Goal: Transaction & Acquisition: Purchase product/service

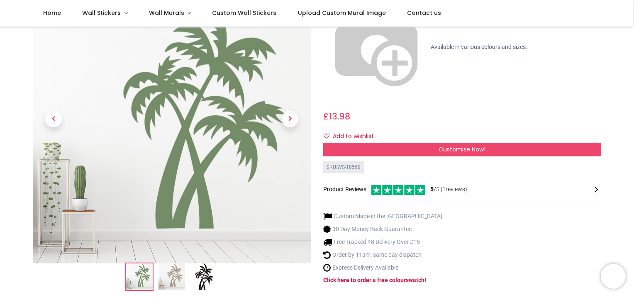
scroll to position [83, 0]
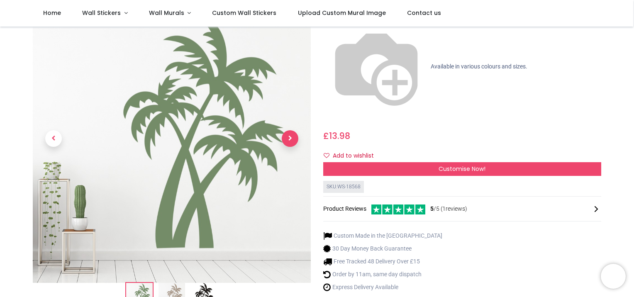
click at [289, 130] on span "Next" at bounding box center [290, 138] width 17 height 17
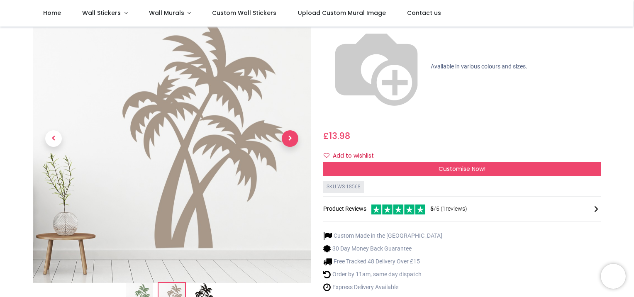
click at [289, 130] on span "Next" at bounding box center [290, 138] width 17 height 17
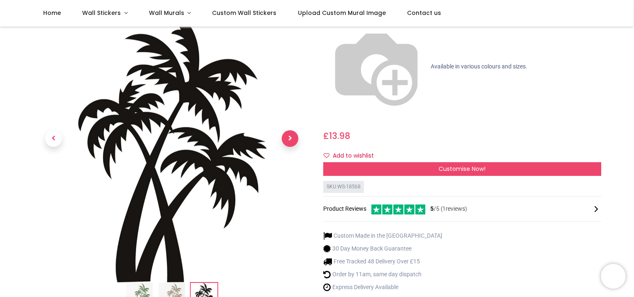
click at [289, 130] on span "Next" at bounding box center [290, 138] width 17 height 17
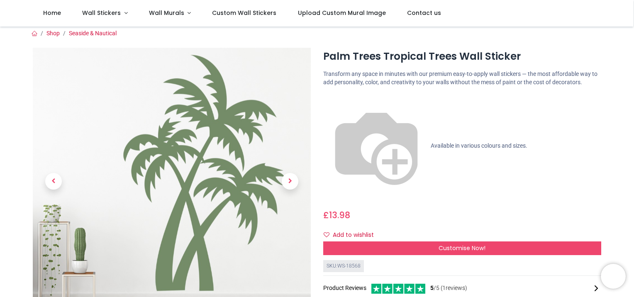
scroll to position [0, 0]
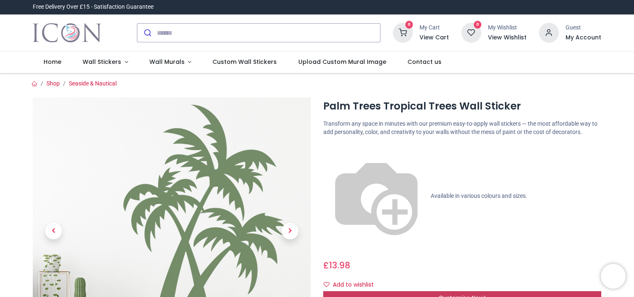
click at [452, 294] on span "Customise Now!" at bounding box center [462, 298] width 47 height 8
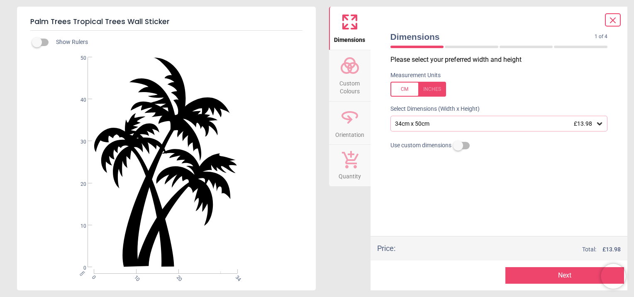
click at [601, 122] on icon at bounding box center [600, 124] width 8 height 8
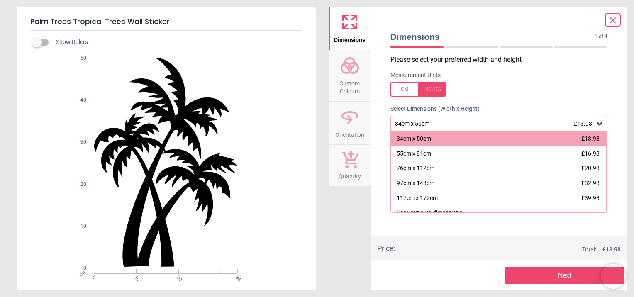
click at [601, 122] on icon at bounding box center [600, 124] width 8 height 8
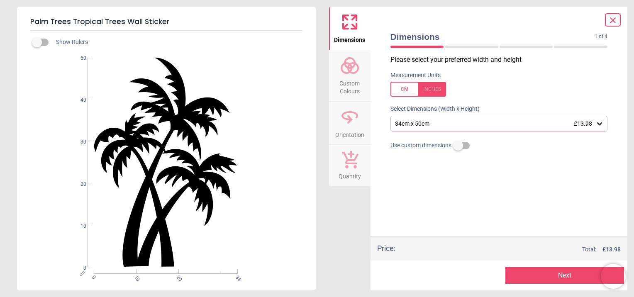
click at [558, 271] on button "Next" at bounding box center [565, 275] width 119 height 17
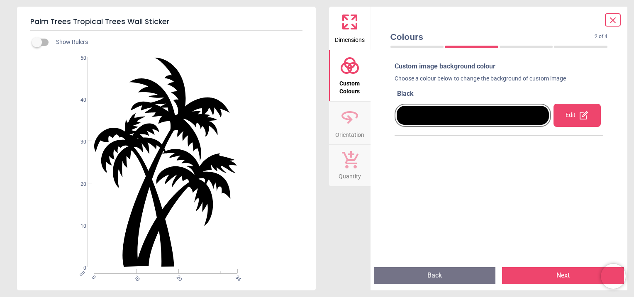
click at [456, 113] on div at bounding box center [473, 115] width 153 height 19
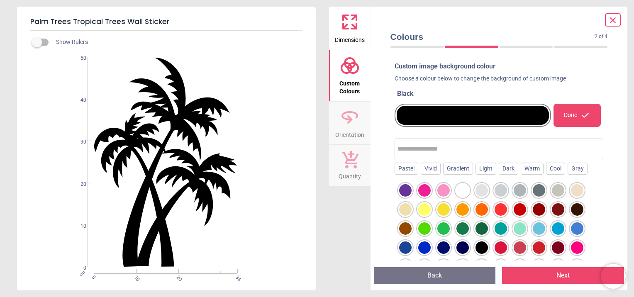
click at [576, 230] on div at bounding box center [577, 228] width 12 height 12
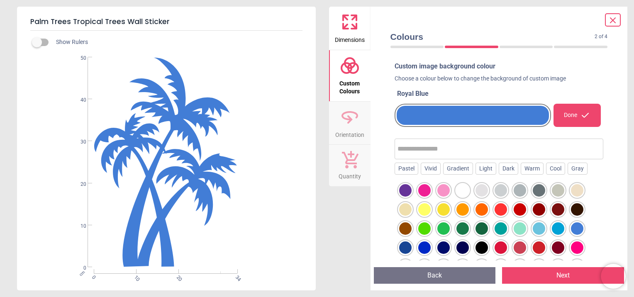
click at [404, 249] on div at bounding box center [405, 248] width 12 height 12
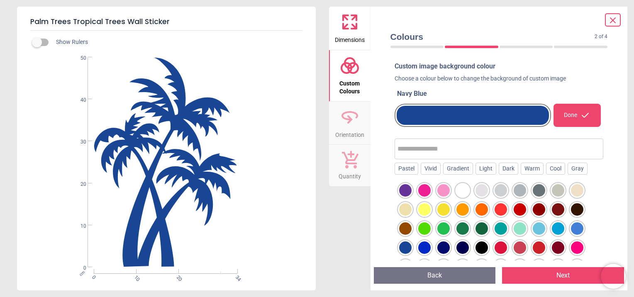
click at [420, 249] on div at bounding box center [424, 248] width 12 height 12
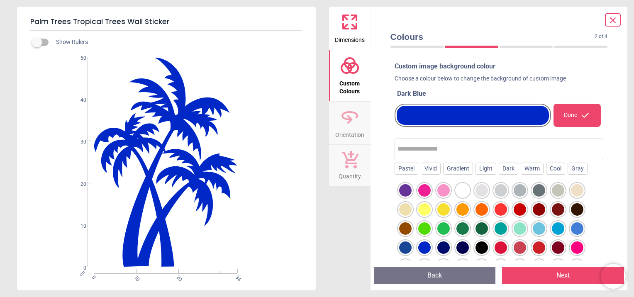
click at [555, 273] on button "Next" at bounding box center [563, 275] width 122 height 17
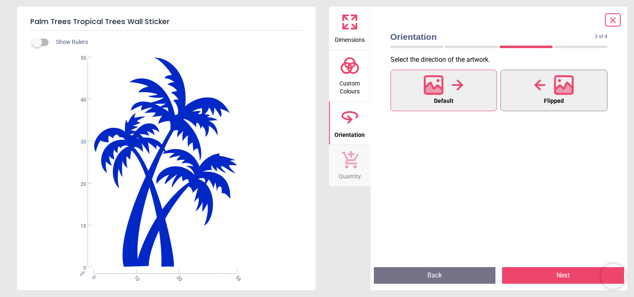
click at [559, 90] on icon at bounding box center [564, 90] width 18 height 15
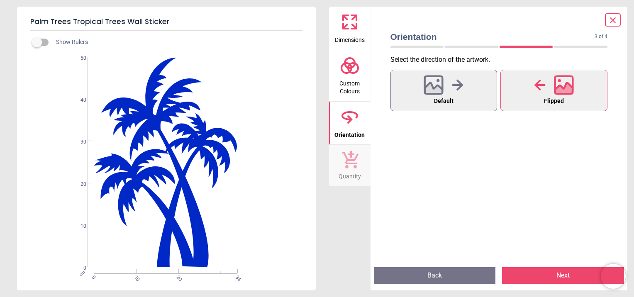
click at [560, 276] on button "Next" at bounding box center [563, 275] width 122 height 17
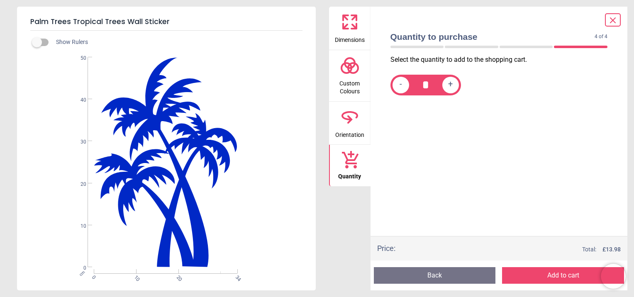
click at [614, 17] on icon at bounding box center [613, 20] width 10 height 10
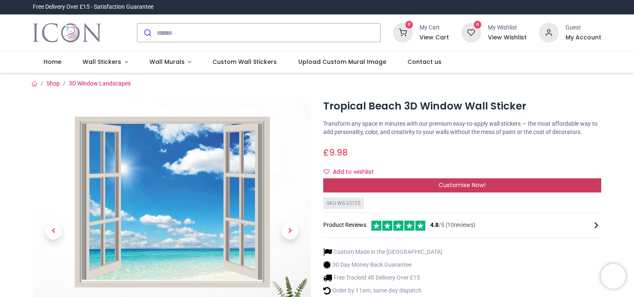
click at [458, 184] on span "Customise Now!" at bounding box center [462, 185] width 47 height 8
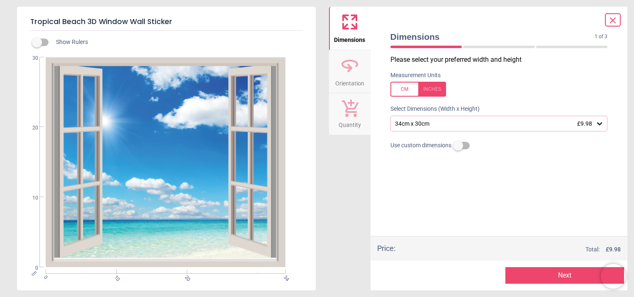
click at [560, 272] on button "Next" at bounding box center [565, 275] width 119 height 17
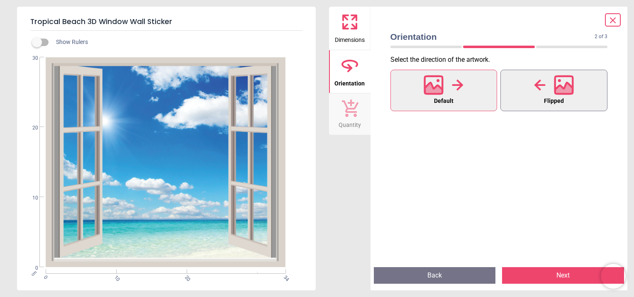
click at [559, 89] on icon at bounding box center [564, 90] width 18 height 15
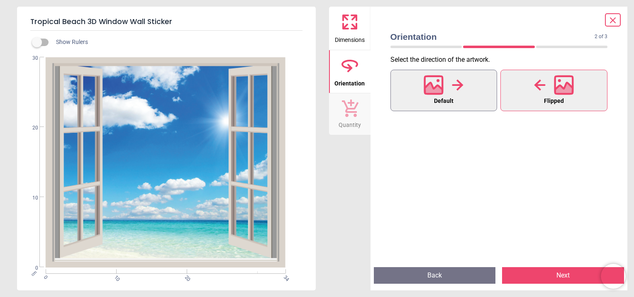
click at [458, 95] on div at bounding box center [444, 85] width 40 height 22
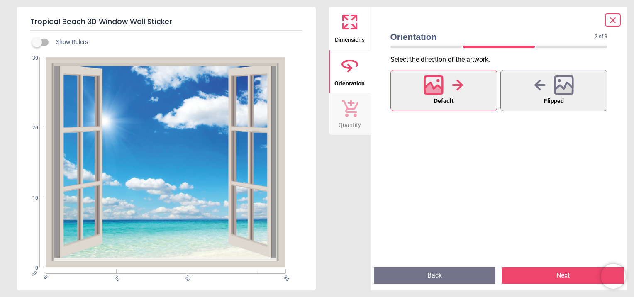
click at [562, 277] on button "Next" at bounding box center [563, 275] width 122 height 17
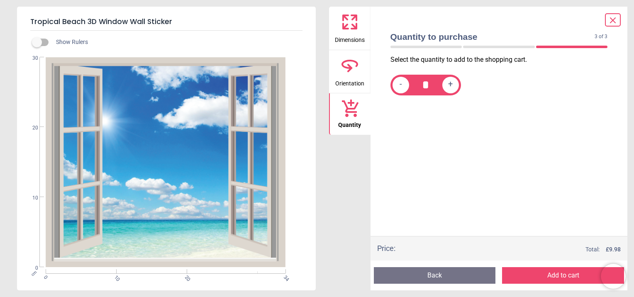
click at [613, 20] on icon at bounding box center [613, 20] width 5 height 5
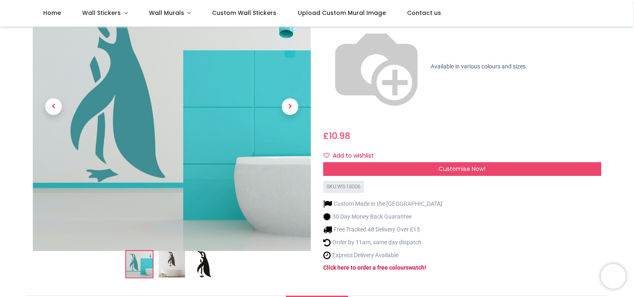
scroll to position [42, 0]
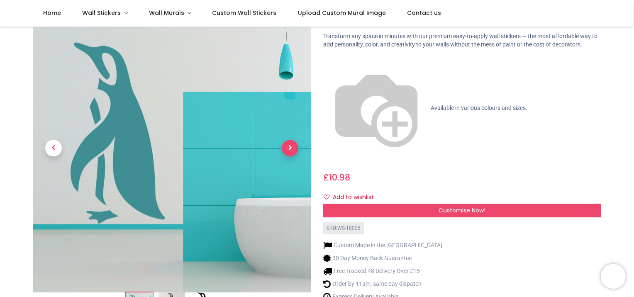
click at [289, 144] on span "Next" at bounding box center [290, 148] width 17 height 17
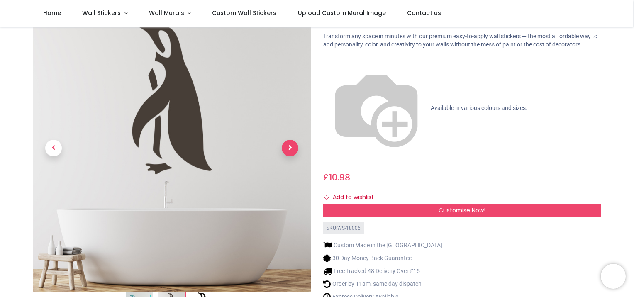
click at [289, 144] on span "Next" at bounding box center [290, 148] width 17 height 17
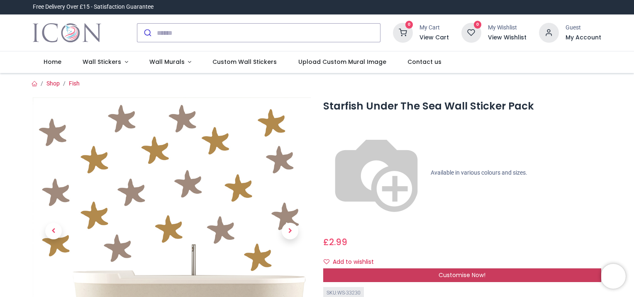
click at [472, 271] on span "Customise Now!" at bounding box center [462, 275] width 47 height 8
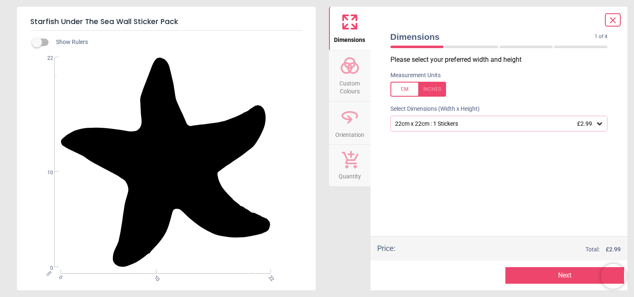
click at [478, 125] on div "22cm x 22cm : 1 Stickers £2.99" at bounding box center [495, 123] width 202 height 7
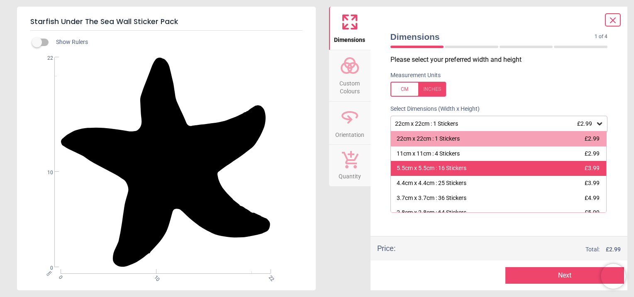
click at [478, 166] on div "5.5cm x 5.5cm : 16 Stickers £3.99" at bounding box center [499, 168] width 216 height 15
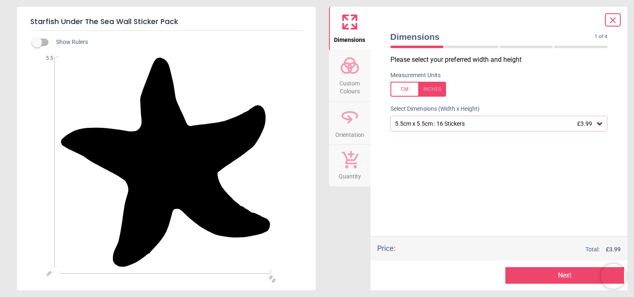
click at [571, 274] on button "Next" at bounding box center [565, 275] width 119 height 17
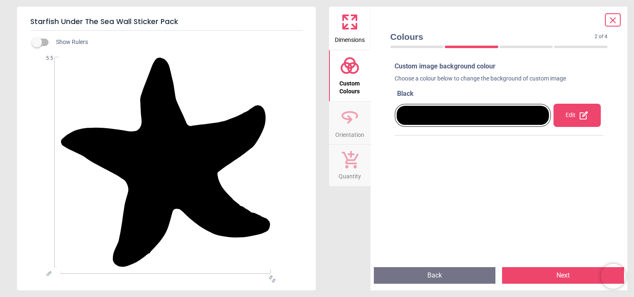
click at [485, 117] on div at bounding box center [473, 115] width 153 height 19
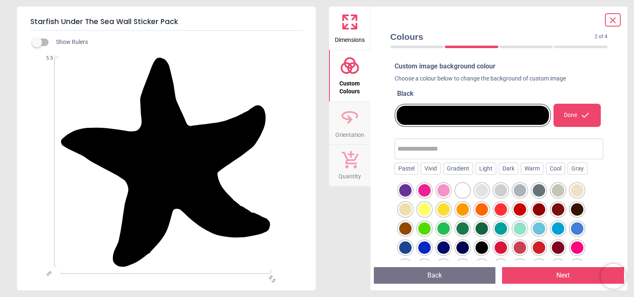
click at [427, 249] on div at bounding box center [424, 248] width 12 height 12
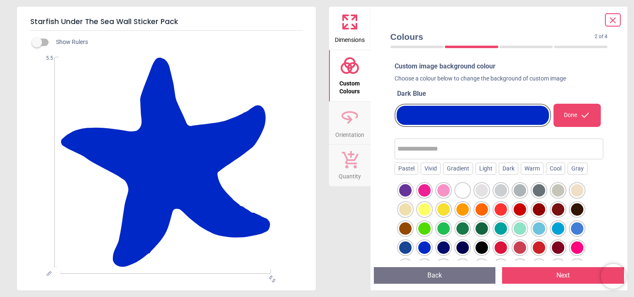
click at [443, 227] on div at bounding box center [443, 228] width 12 height 12
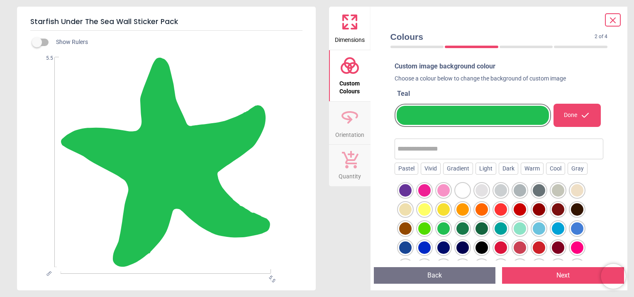
click at [429, 249] on div at bounding box center [424, 248] width 12 height 12
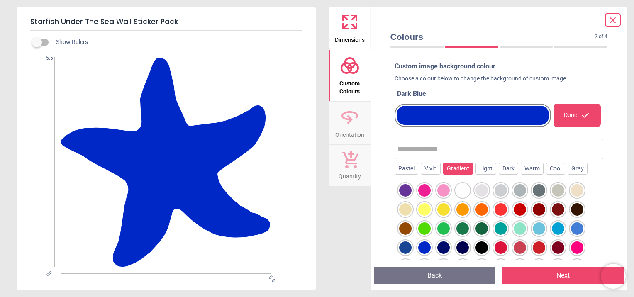
click at [466, 171] on div "Gradient" at bounding box center [458, 169] width 30 height 12
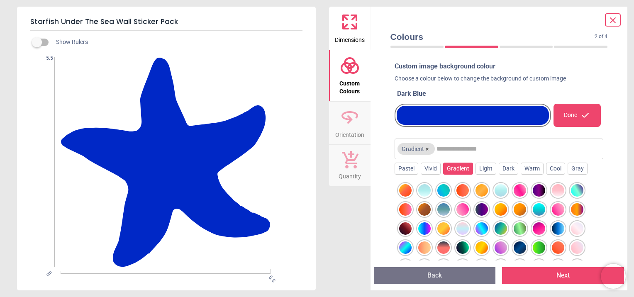
click at [428, 228] on div at bounding box center [424, 228] width 12 height 12
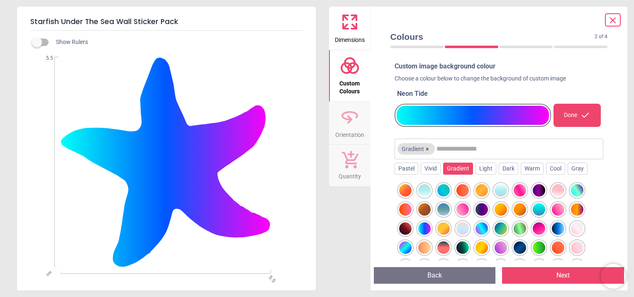
click at [481, 228] on div at bounding box center [482, 228] width 12 height 12
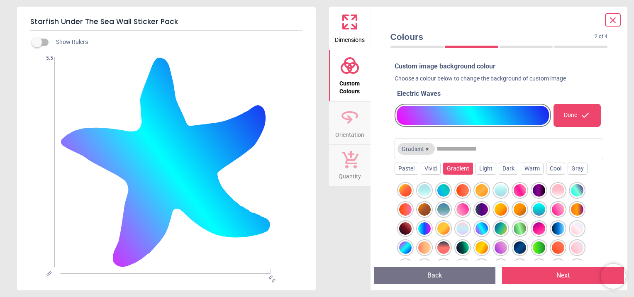
click at [408, 245] on div at bounding box center [405, 248] width 12 height 12
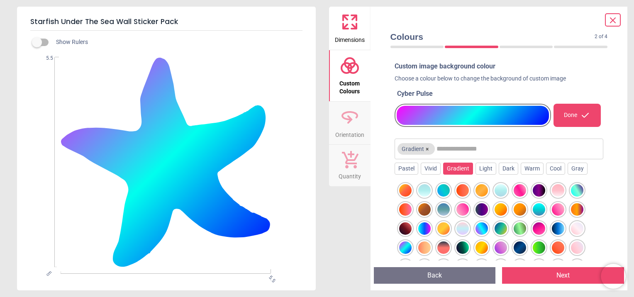
click at [537, 208] on div at bounding box center [539, 209] width 12 height 12
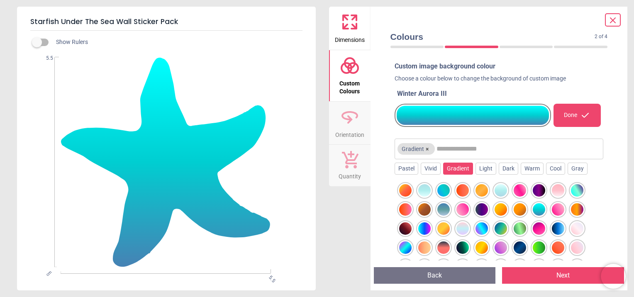
click at [555, 274] on button "Next" at bounding box center [563, 275] width 122 height 17
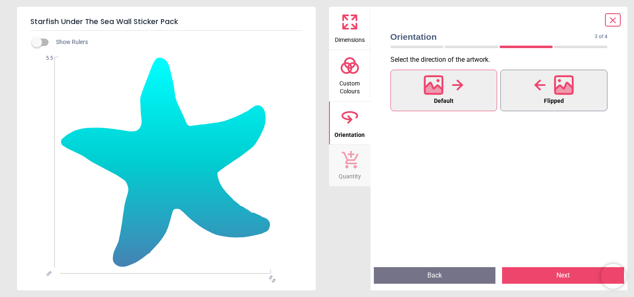
click at [556, 93] on icon at bounding box center [564, 85] width 18 height 18
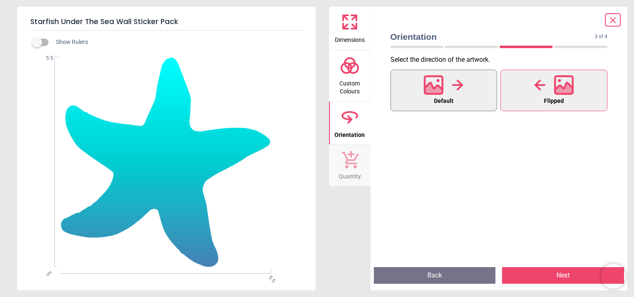
click at [465, 93] on button "Default" at bounding box center [444, 91] width 107 height 42
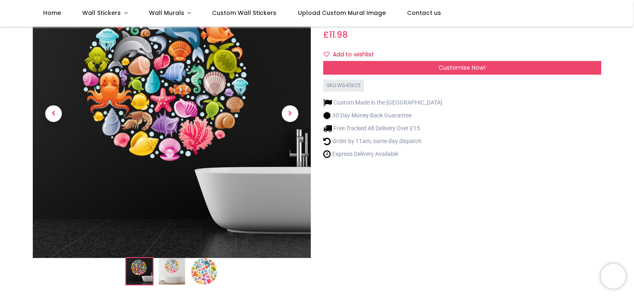
scroll to position [125, 0]
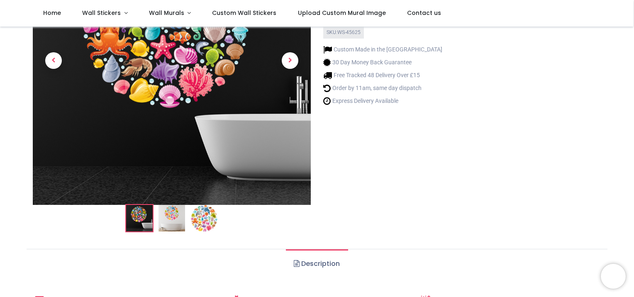
click at [172, 219] on img at bounding box center [172, 218] width 27 height 27
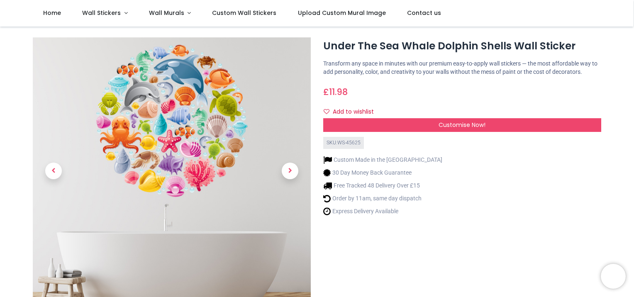
scroll to position [0, 0]
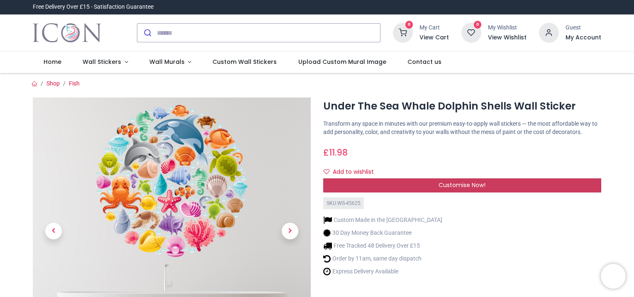
click at [472, 183] on span "Customise Now!" at bounding box center [462, 185] width 47 height 8
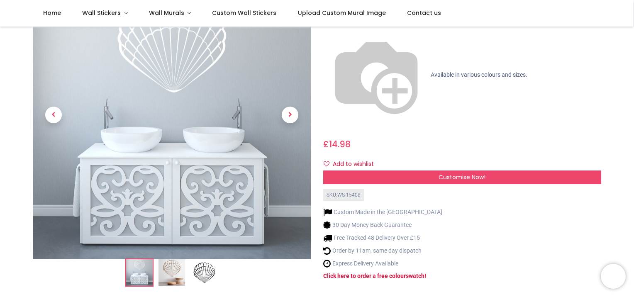
scroll to position [83, 0]
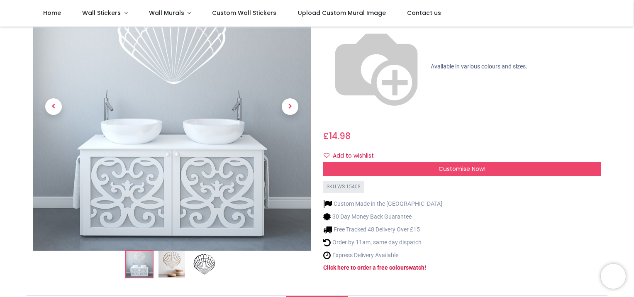
click at [176, 258] on img at bounding box center [172, 265] width 27 height 27
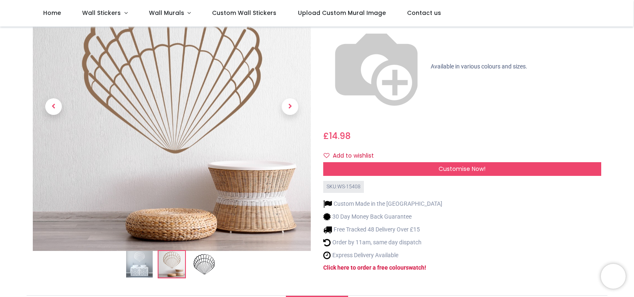
click at [208, 258] on img at bounding box center [204, 265] width 27 height 27
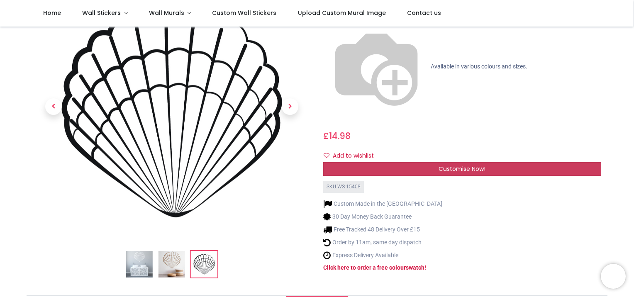
click at [467, 165] on span "Customise Now!" at bounding box center [462, 169] width 47 height 8
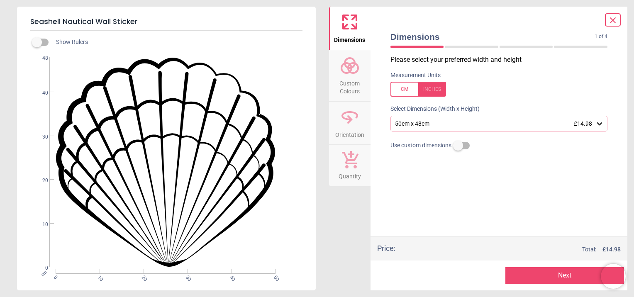
click at [496, 122] on div "50cm x 48cm £14.98" at bounding box center [495, 123] width 202 height 7
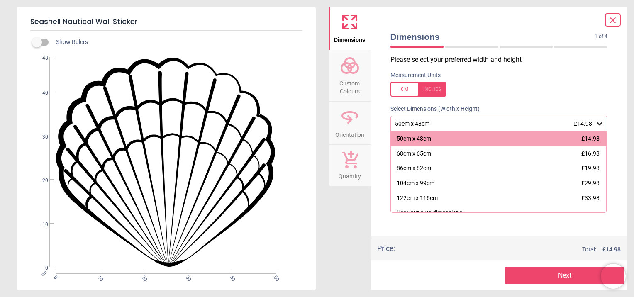
click at [496, 122] on div "50cm x 48cm £14.98" at bounding box center [495, 123] width 202 height 7
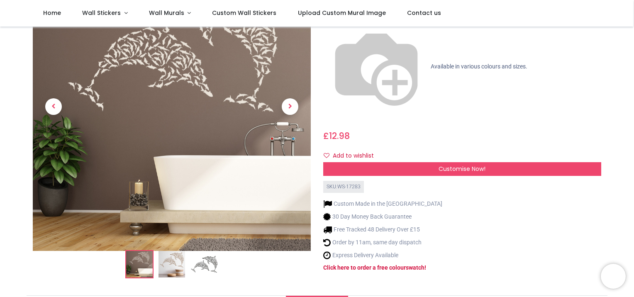
scroll to position [42, 0]
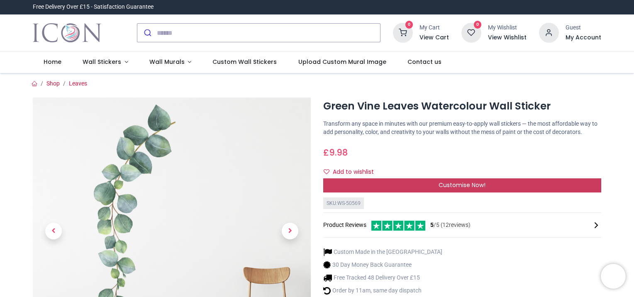
click at [463, 184] on span "Customise Now!" at bounding box center [462, 185] width 47 height 8
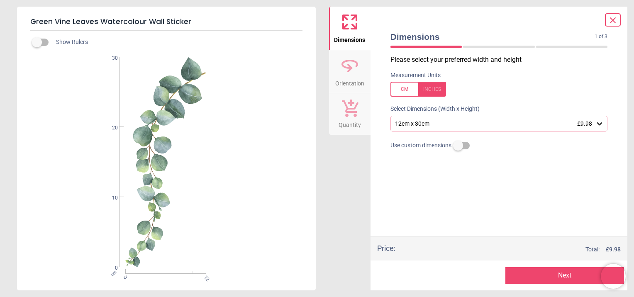
click at [600, 124] on icon at bounding box center [600, 124] width 8 height 8
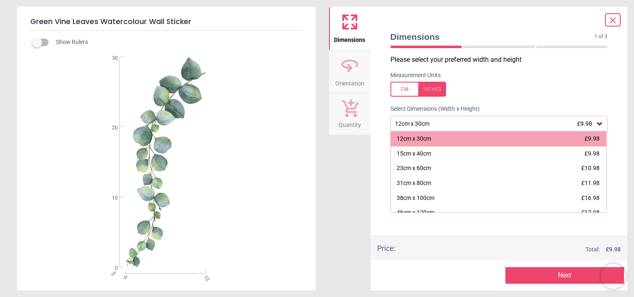
click at [600, 124] on icon at bounding box center [600, 124] width 8 height 8
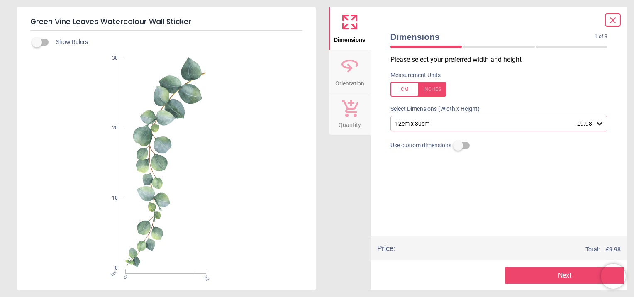
click at [615, 16] on icon at bounding box center [613, 20] width 10 height 10
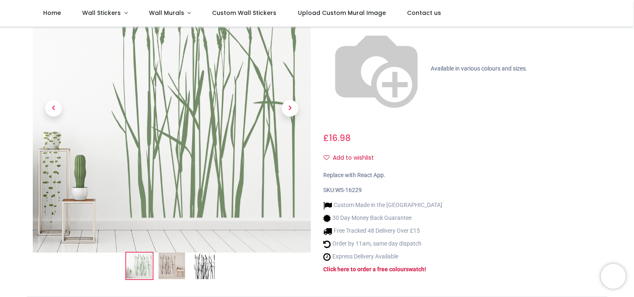
scroll to position [83, 0]
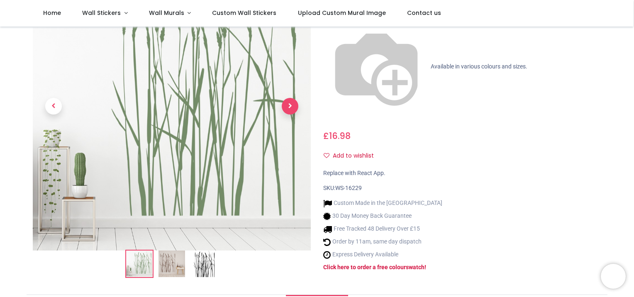
click at [292, 101] on span "Next" at bounding box center [290, 106] width 17 height 17
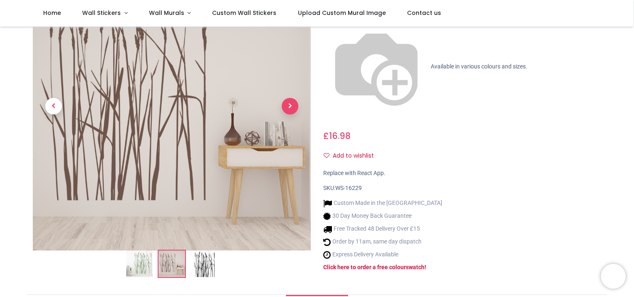
click at [292, 101] on span "Next" at bounding box center [290, 106] width 17 height 17
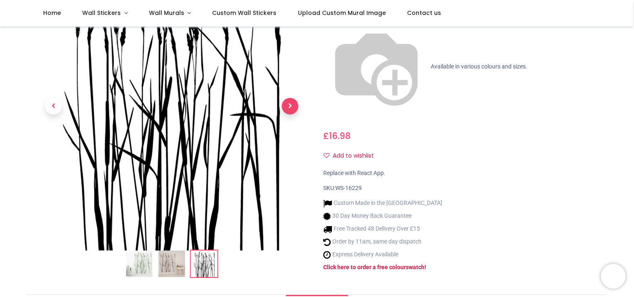
click at [292, 101] on span "Next" at bounding box center [290, 106] width 17 height 17
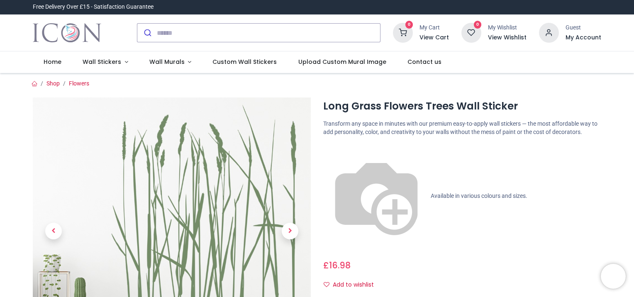
scroll to position [42, 0]
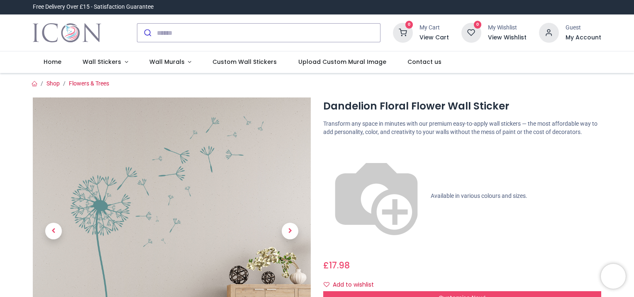
scroll to position [42, 0]
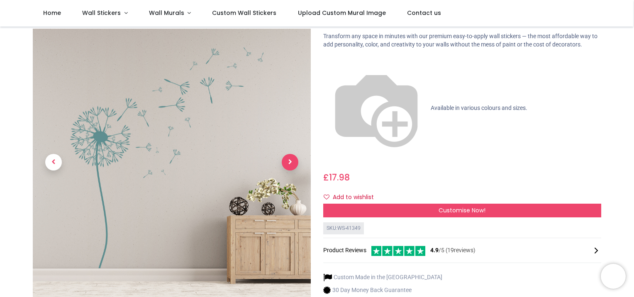
click at [287, 154] on span "Next" at bounding box center [290, 162] width 17 height 17
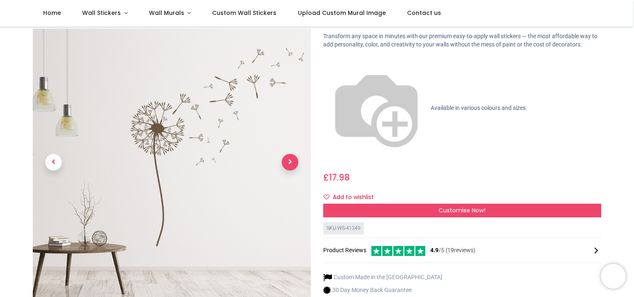
click at [289, 154] on span "Next" at bounding box center [290, 162] width 17 height 17
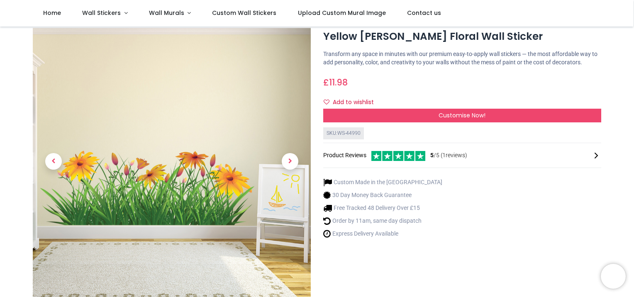
scroll to position [42, 0]
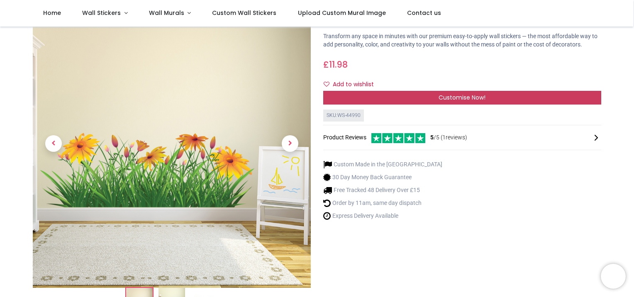
click at [482, 100] on span "Customise Now!" at bounding box center [462, 97] width 47 height 8
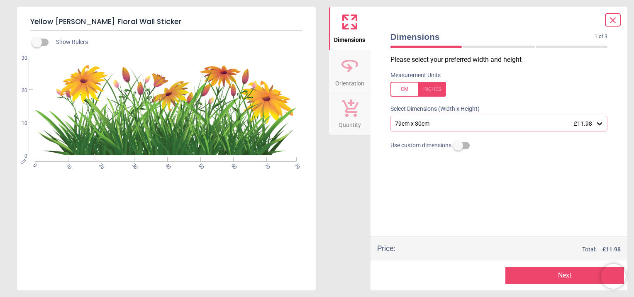
click at [460, 127] on div "79cm x 30cm £11.98" at bounding box center [495, 123] width 202 height 7
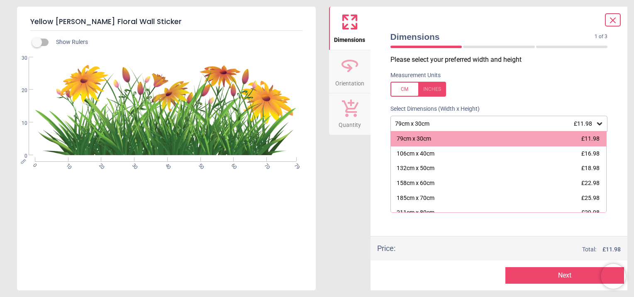
click at [460, 128] on div "79cm x 30cm £11.98" at bounding box center [499, 124] width 217 height 16
